Goal: Transaction & Acquisition: Purchase product/service

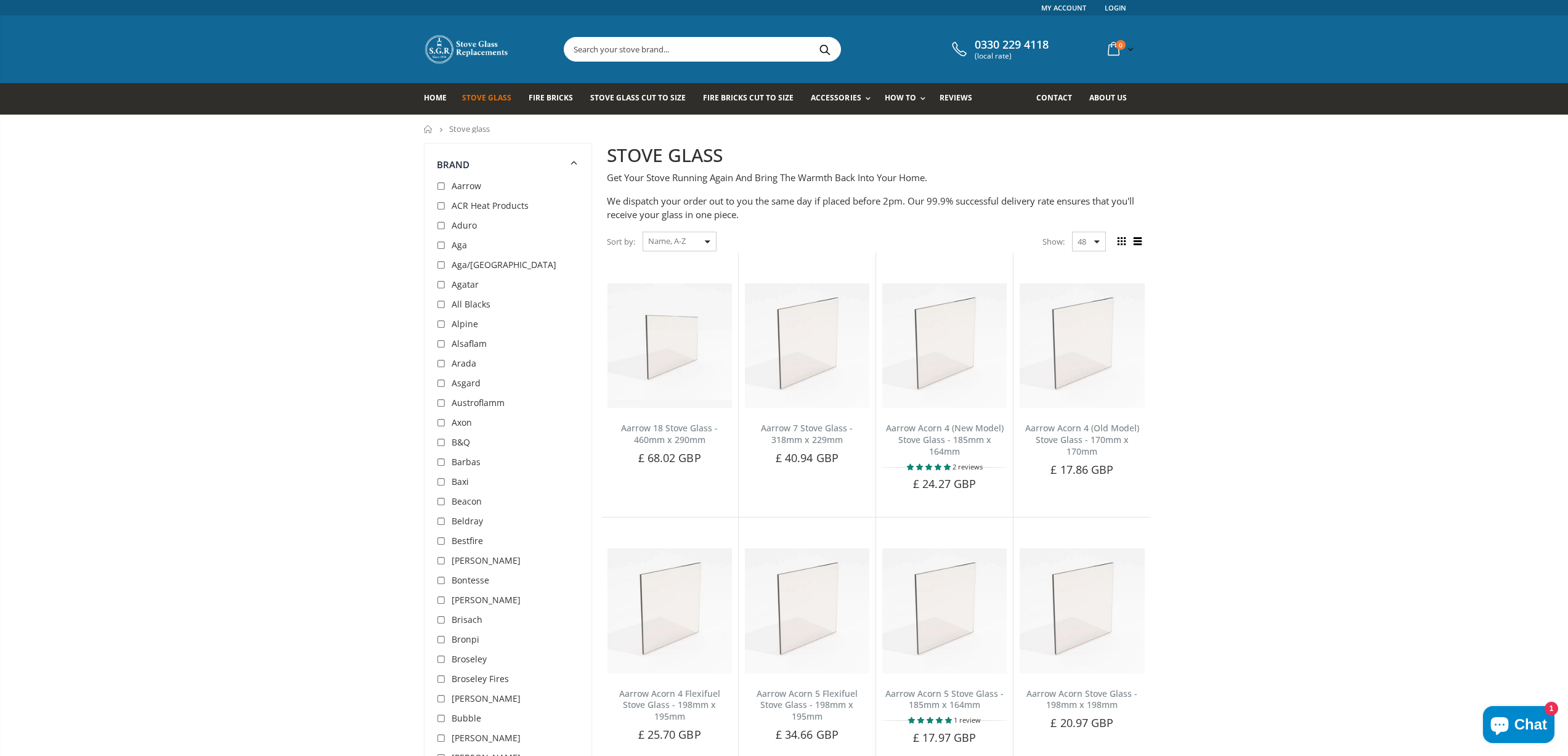
click at [442, 461] on input "checkbox" at bounding box center [442, 462] width 12 height 12
checkbox input "true"
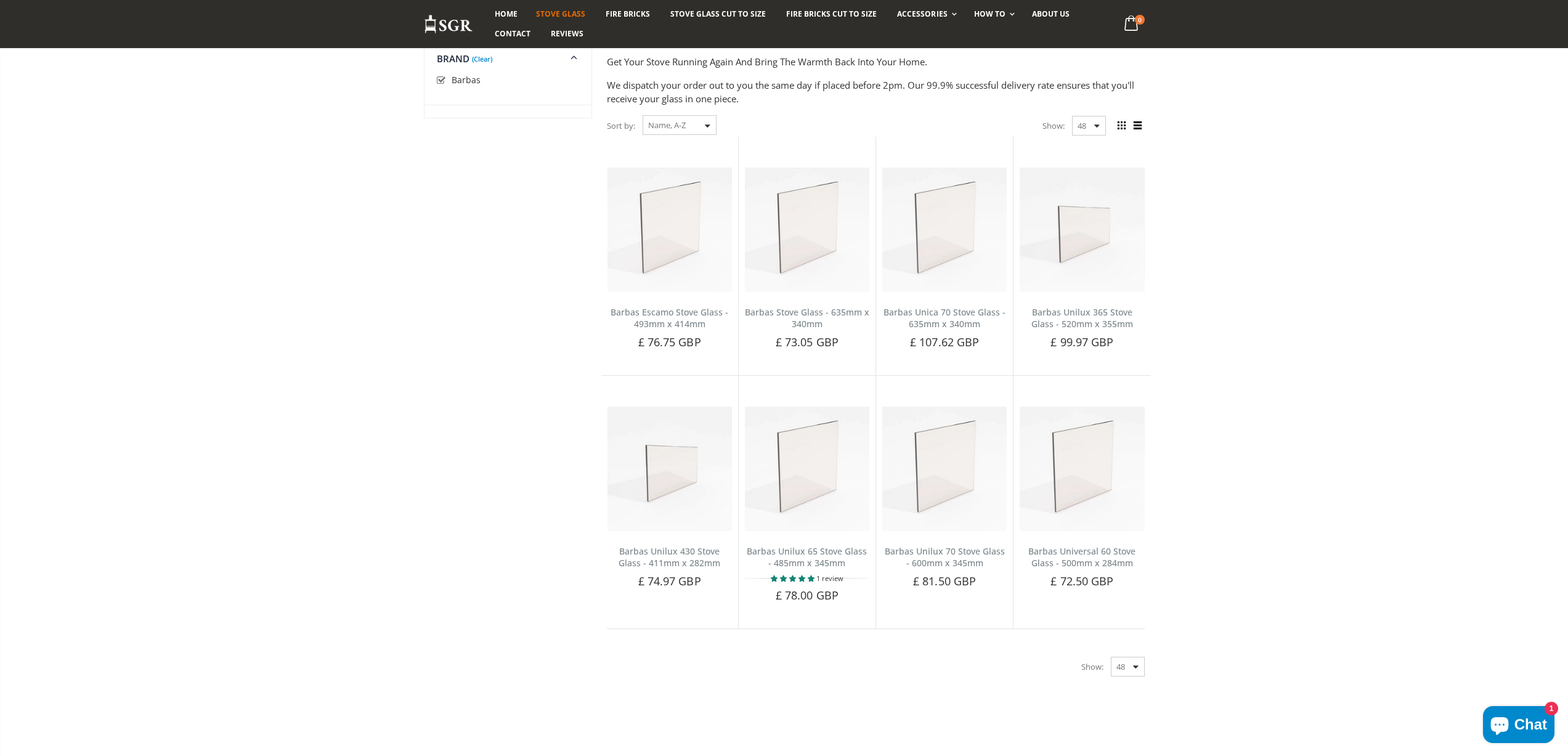
scroll to position [108, 0]
